Goal: Complete application form

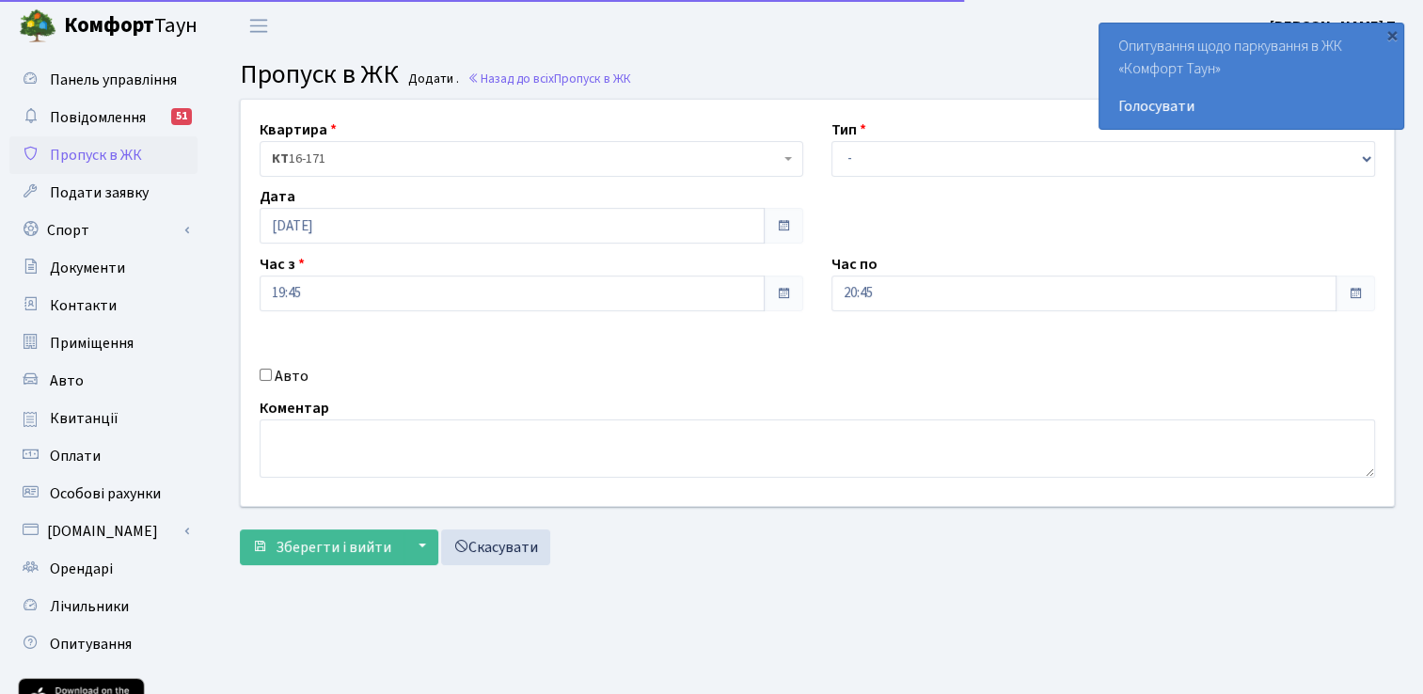
click at [270, 377] on input "Авто" at bounding box center [266, 375] width 12 height 12
checkbox input "true"
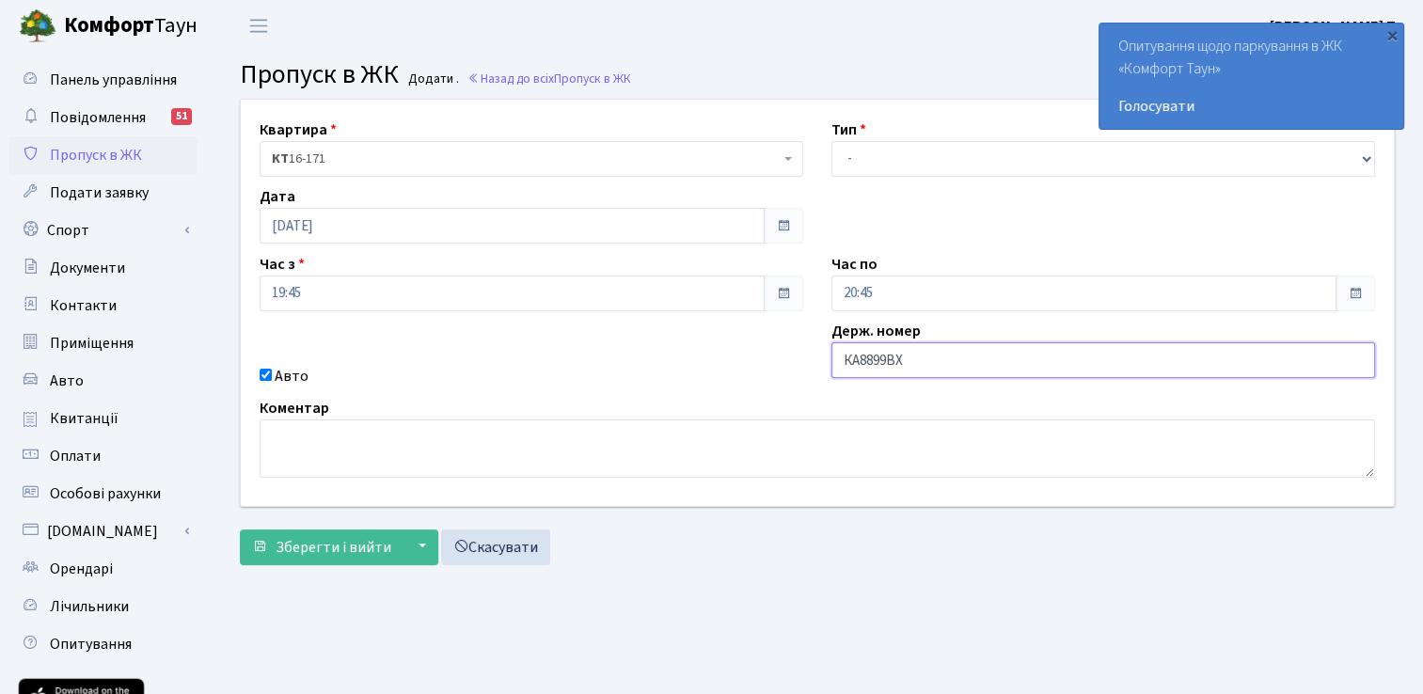
type input "КА8899ВХ"
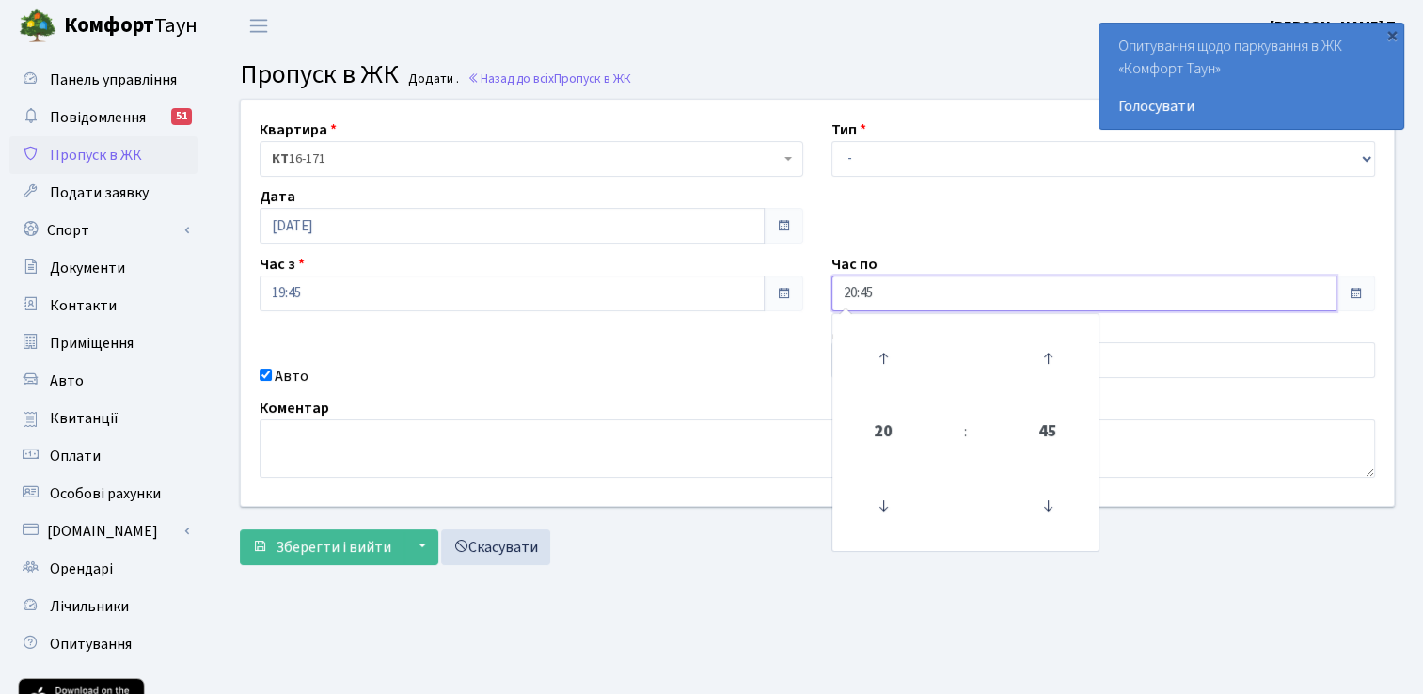
click at [892, 287] on input "20:45" at bounding box center [1083, 294] width 505 height 36
click at [880, 348] on icon at bounding box center [883, 358] width 51 height 51
click at [884, 352] on icon at bounding box center [883, 358] width 51 height 51
click at [886, 357] on icon at bounding box center [883, 358] width 51 height 51
click at [886, 353] on icon at bounding box center [883, 358] width 51 height 51
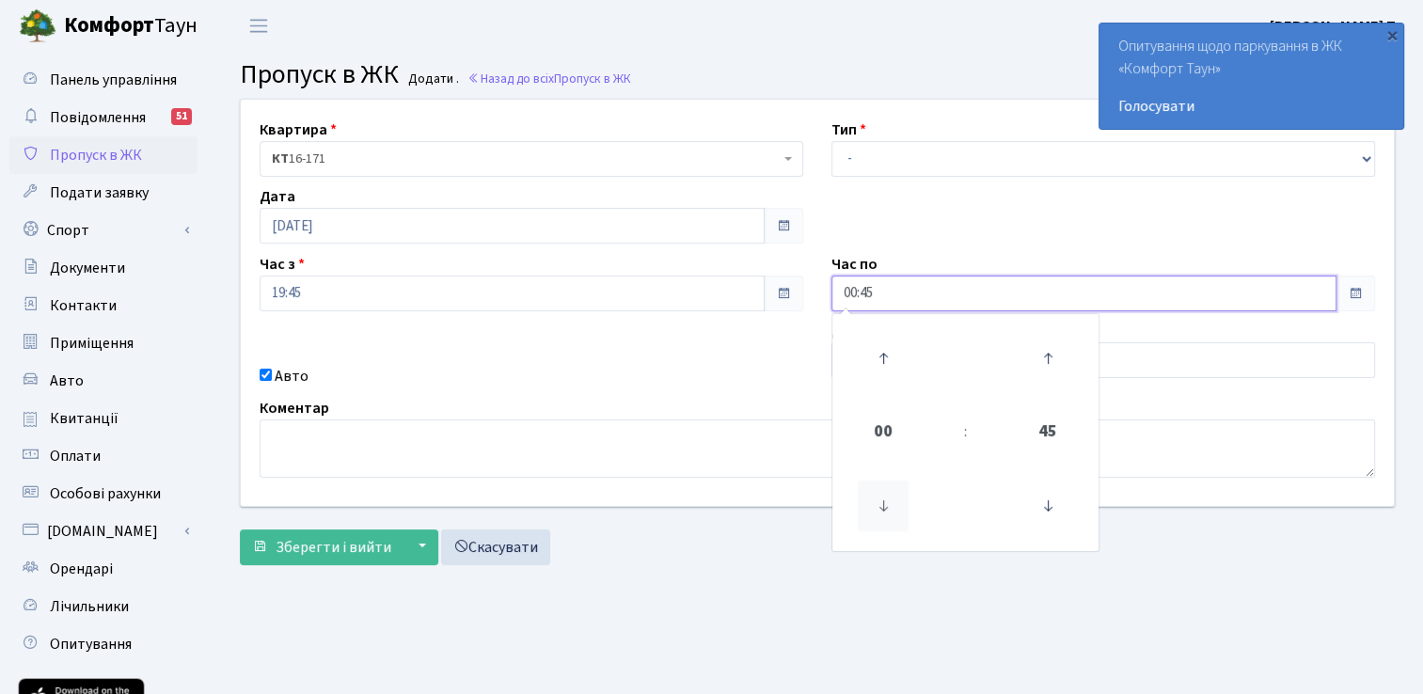
click at [873, 512] on icon at bounding box center [883, 505] width 51 height 51
type input "23:45"
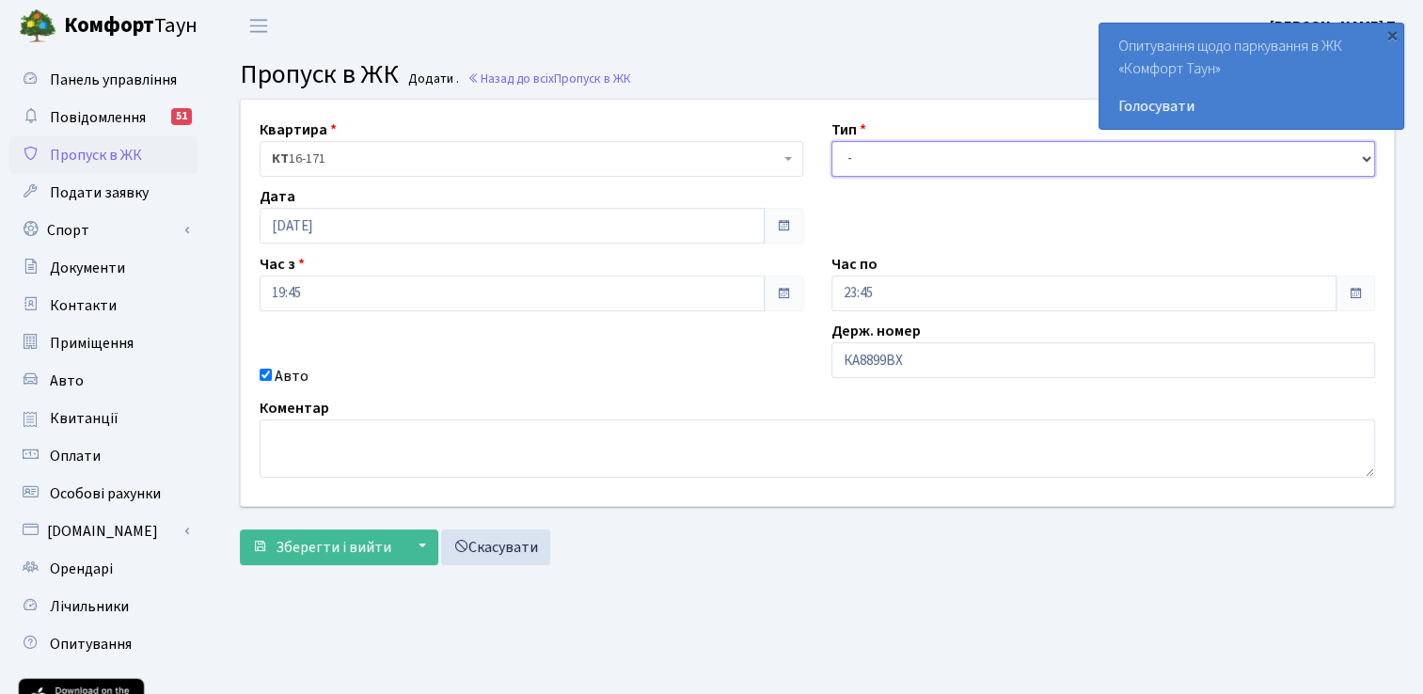
click at [884, 161] on select "- Доставка Таксі Гості Сервіс" at bounding box center [1102, 159] width 543 height 36
select select "3"
click at [831, 141] on select "- Доставка Таксі Гості Сервіс" at bounding box center [1102, 159] width 543 height 36
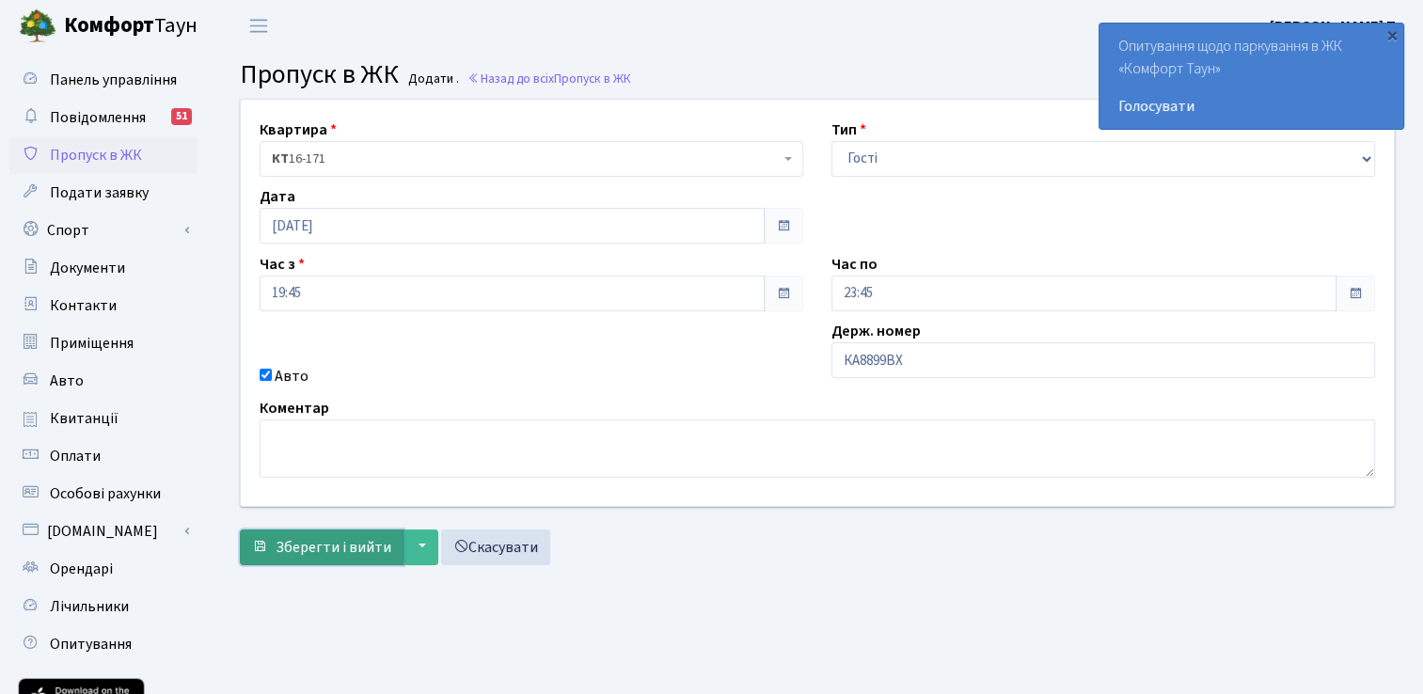
click at [354, 543] on span "Зберегти і вийти" at bounding box center [334, 547] width 116 height 21
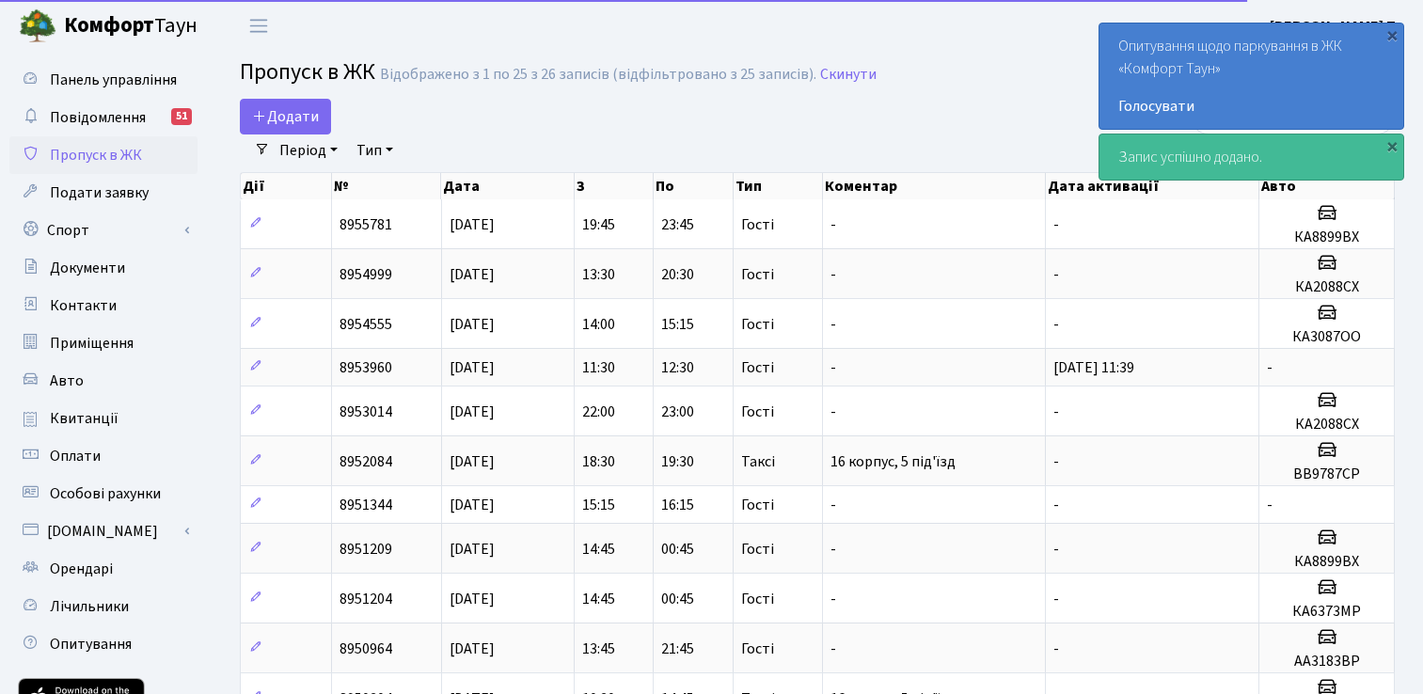
select select "25"
